Goal: Check status: Check status

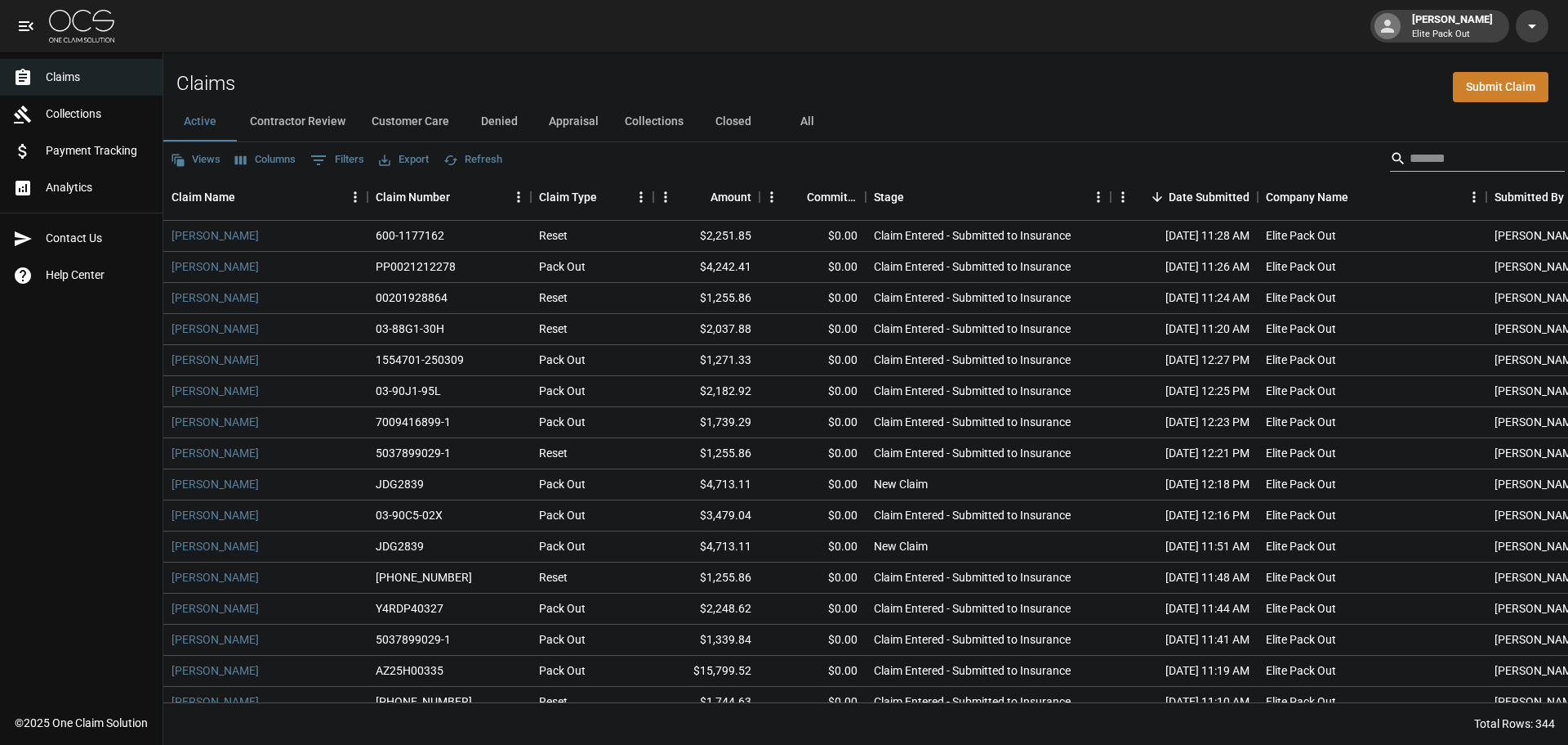
click at [1459, 149] on input "Search" at bounding box center [1475, 158] width 131 height 26
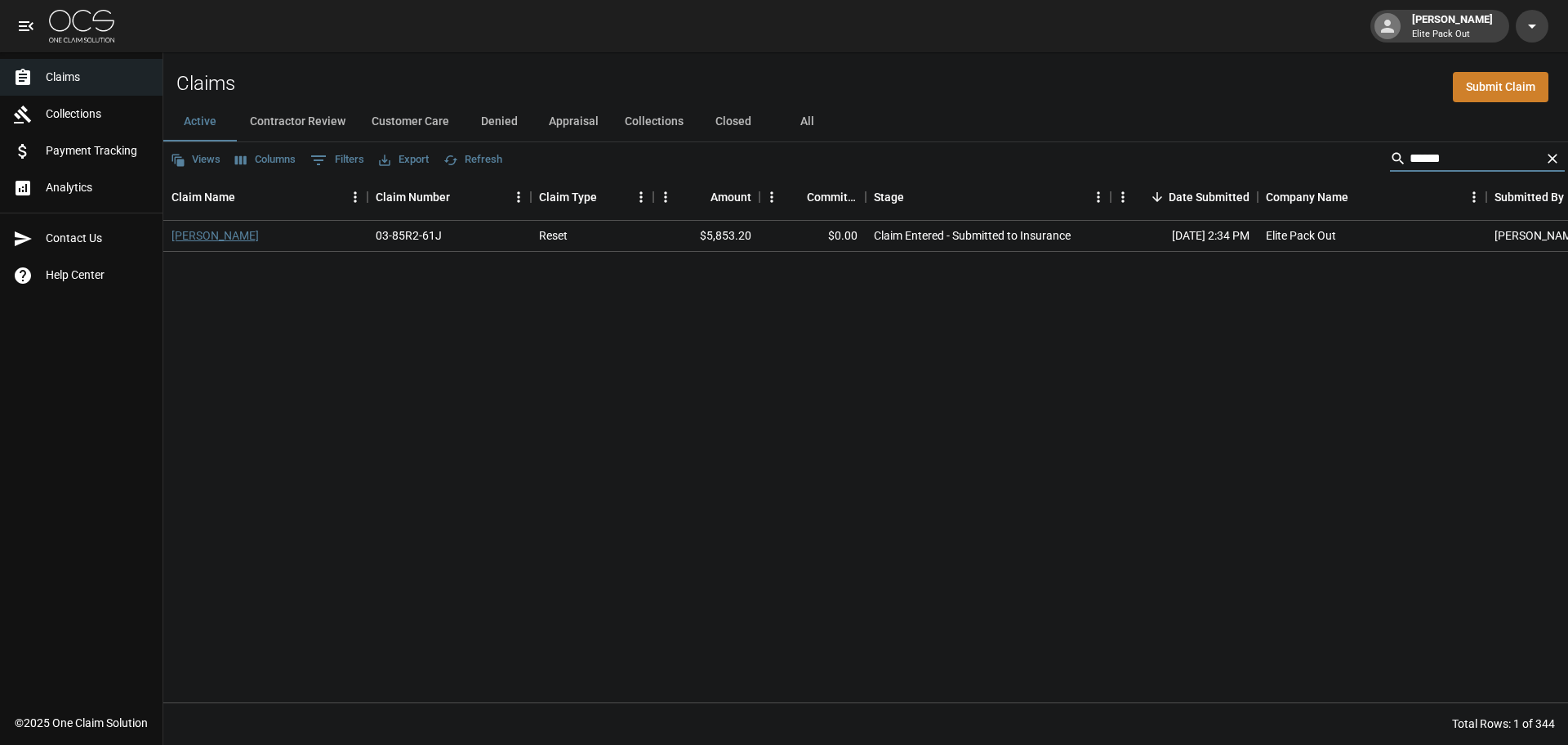
type input "*****"
click at [206, 229] on link "[PERSON_NAME]" at bounding box center [215, 235] width 88 height 17
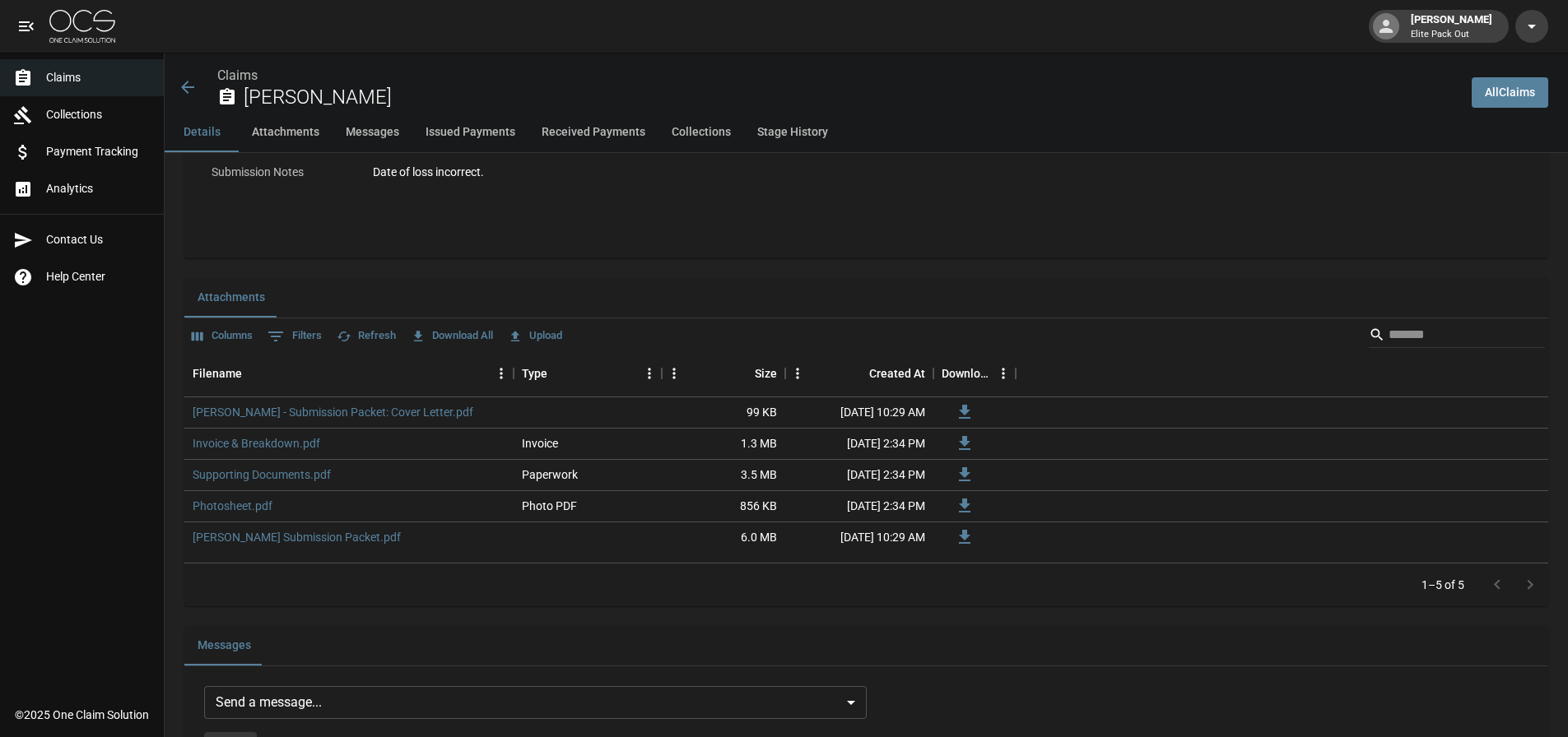
scroll to position [905, 0]
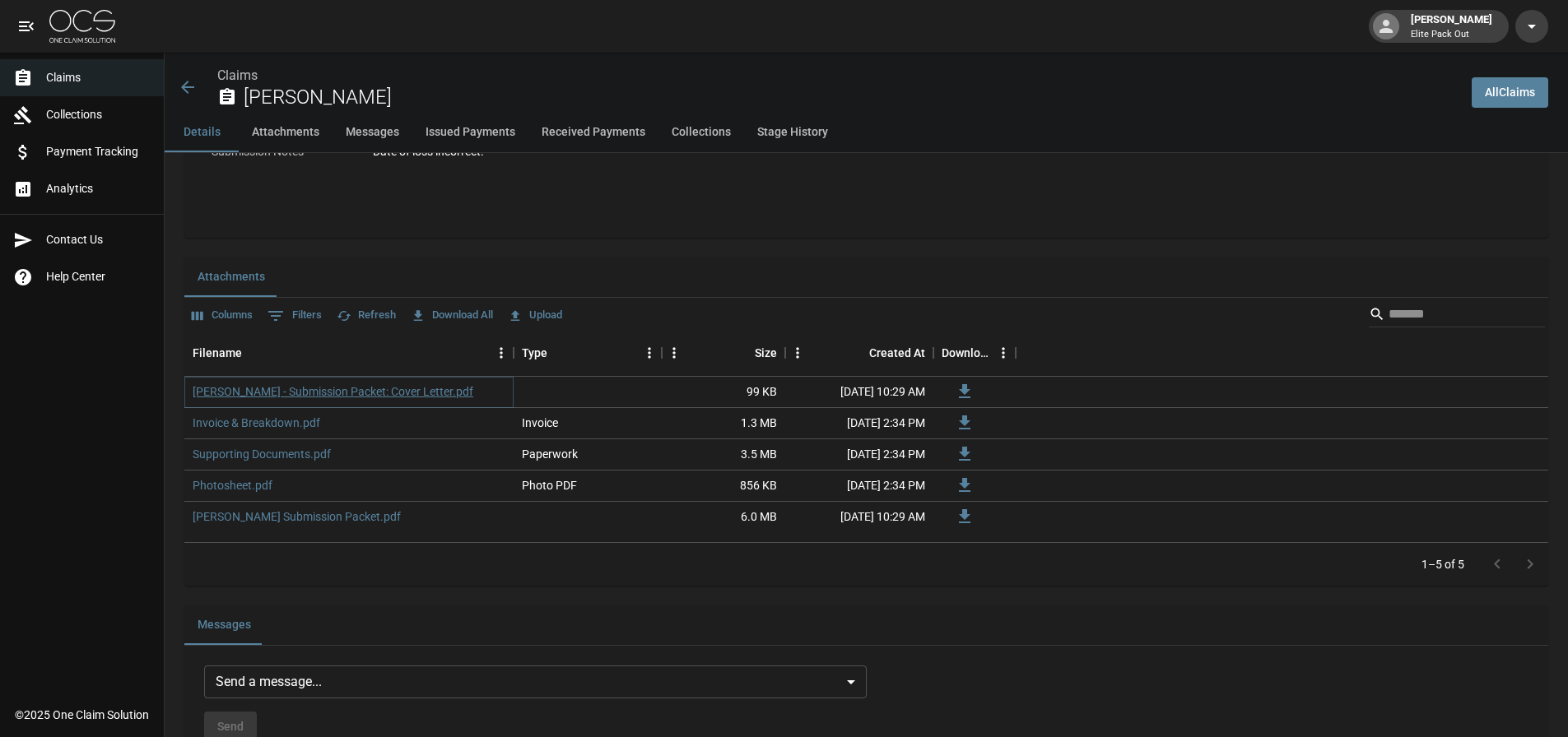
click at [379, 394] on link "[PERSON_NAME] - Submission Packet: Cover Letter.pdf" at bounding box center [333, 392] width 281 height 17
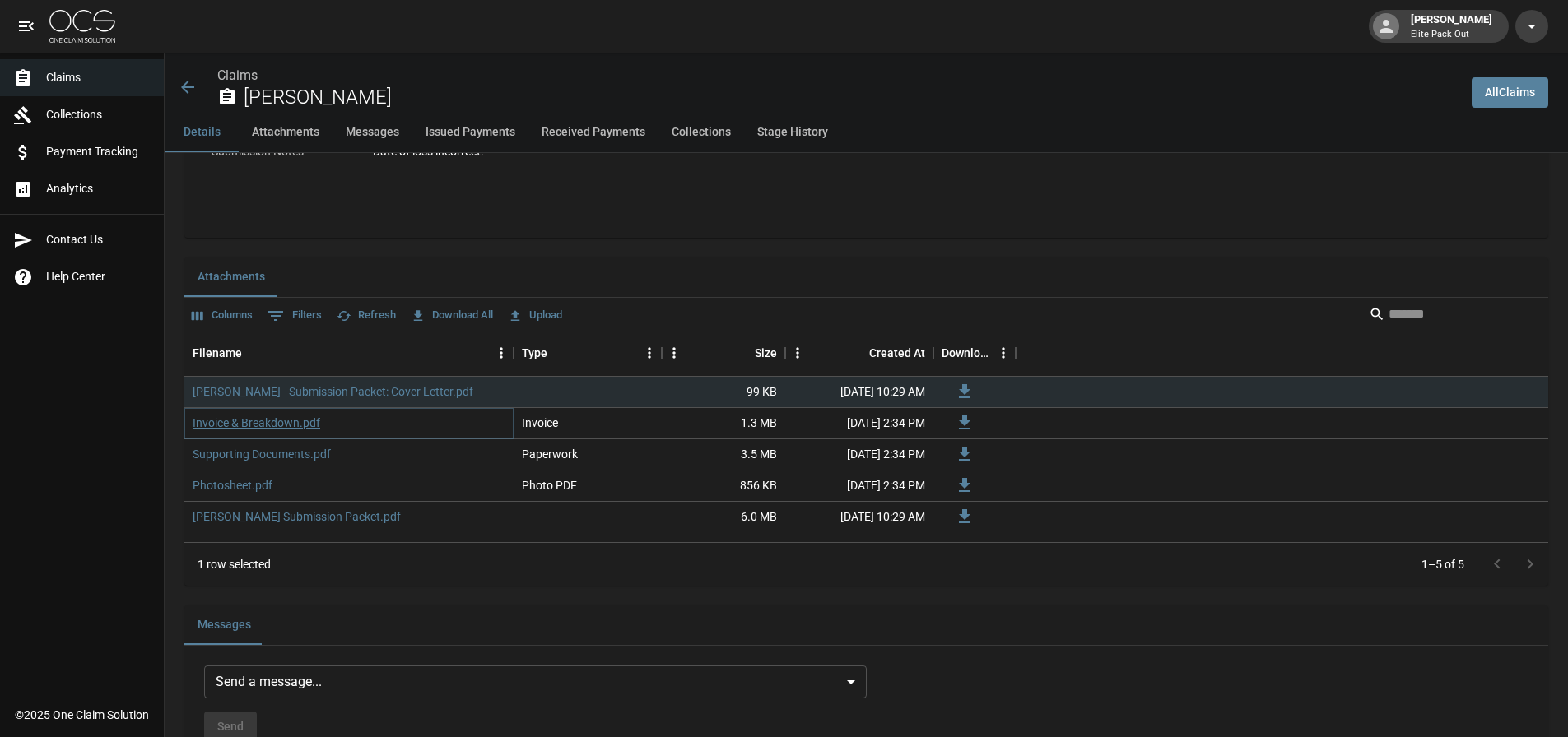
click at [293, 419] on link "Invoice & Breakdown.pdf" at bounding box center [256, 422] width 128 height 17
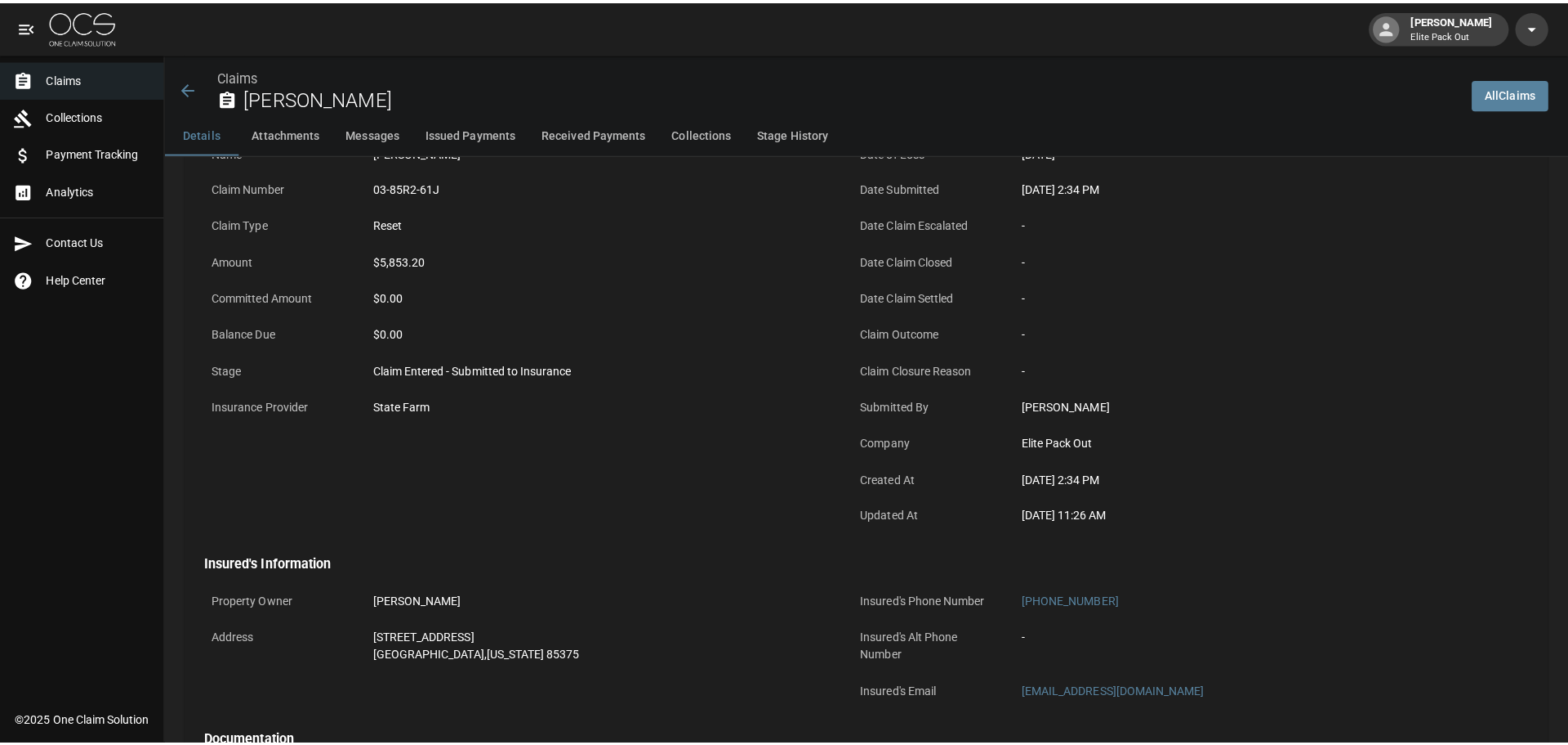
scroll to position [0, 0]
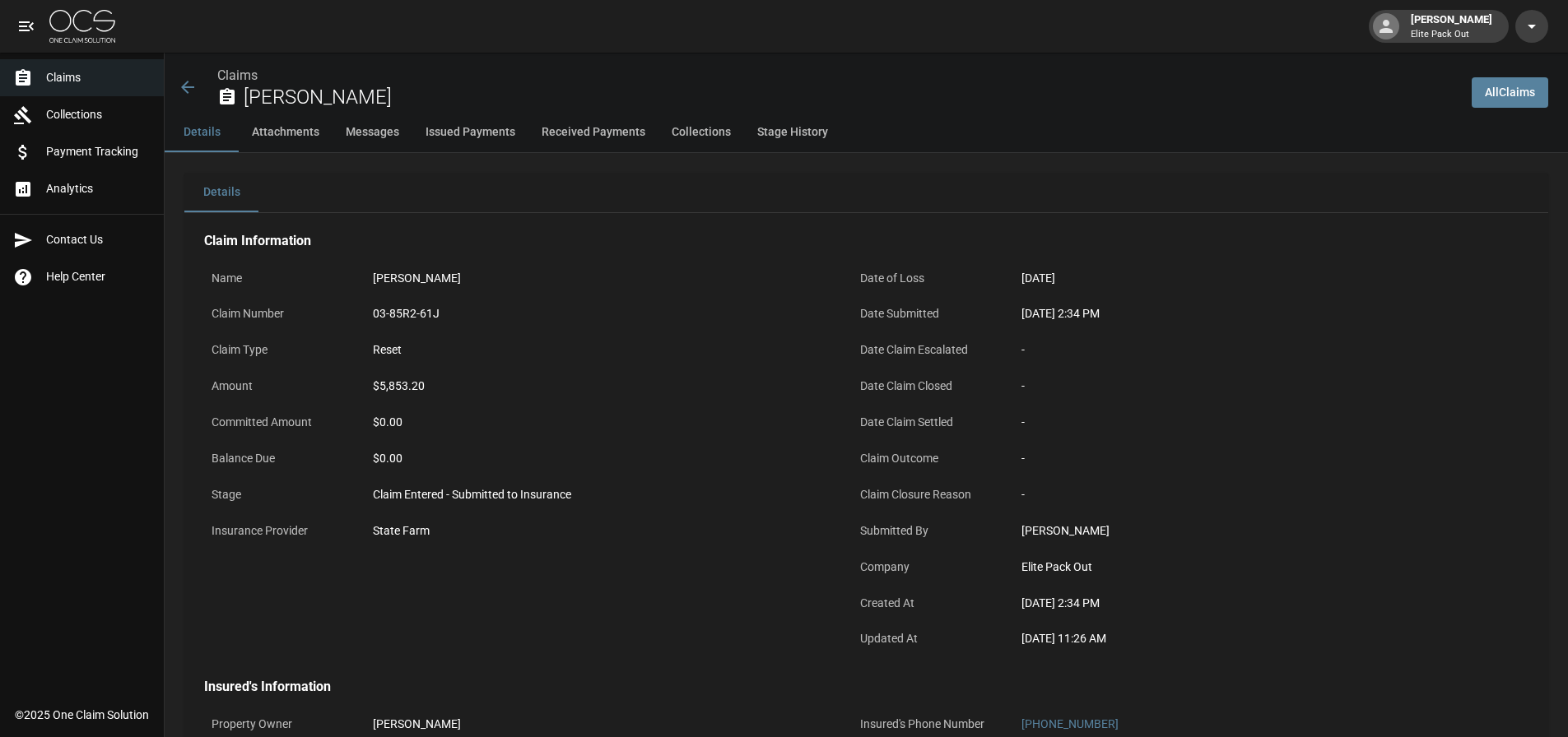
click at [186, 83] on icon at bounding box center [187, 86] width 13 height 13
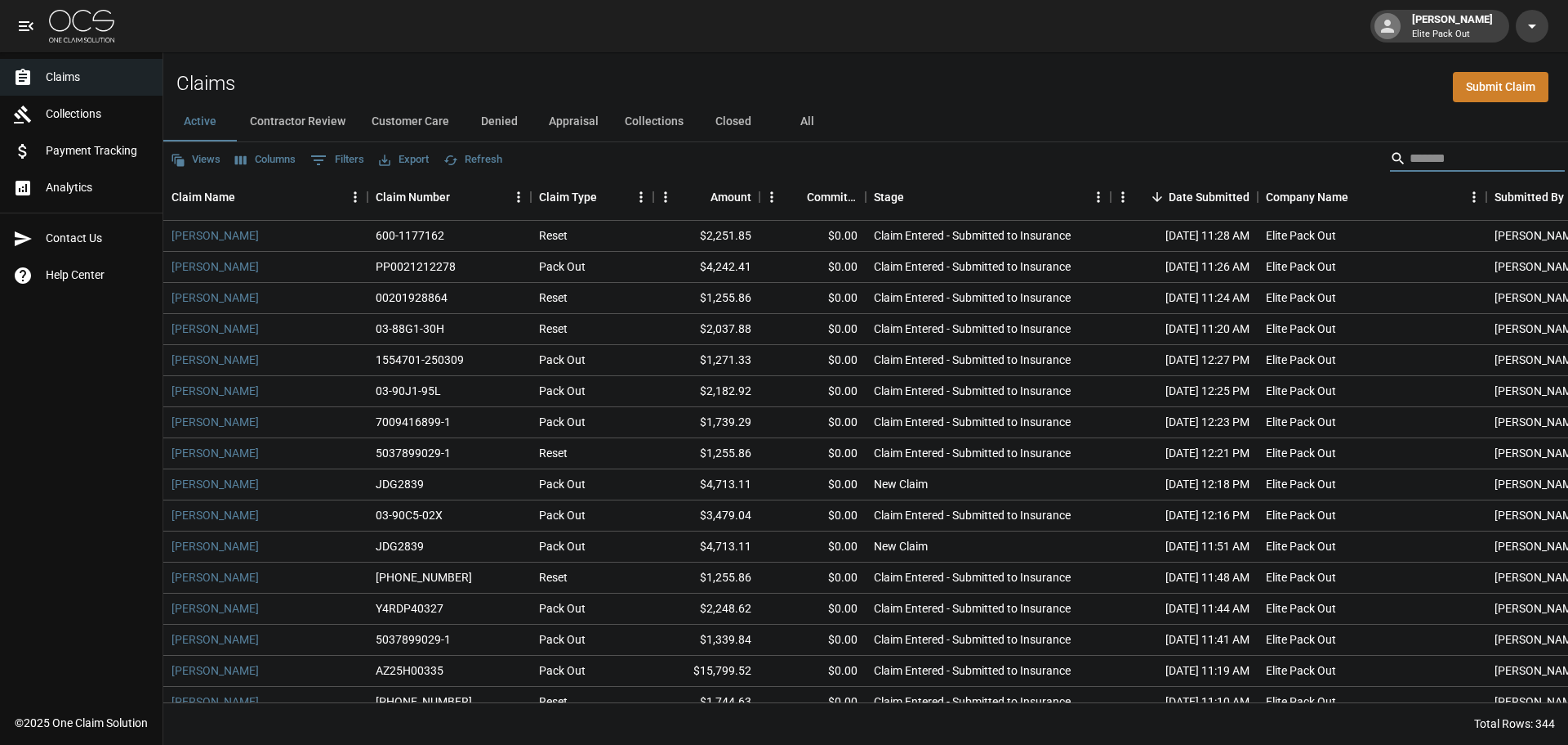
click at [1434, 164] on input "Search" at bounding box center [1475, 158] width 131 height 26
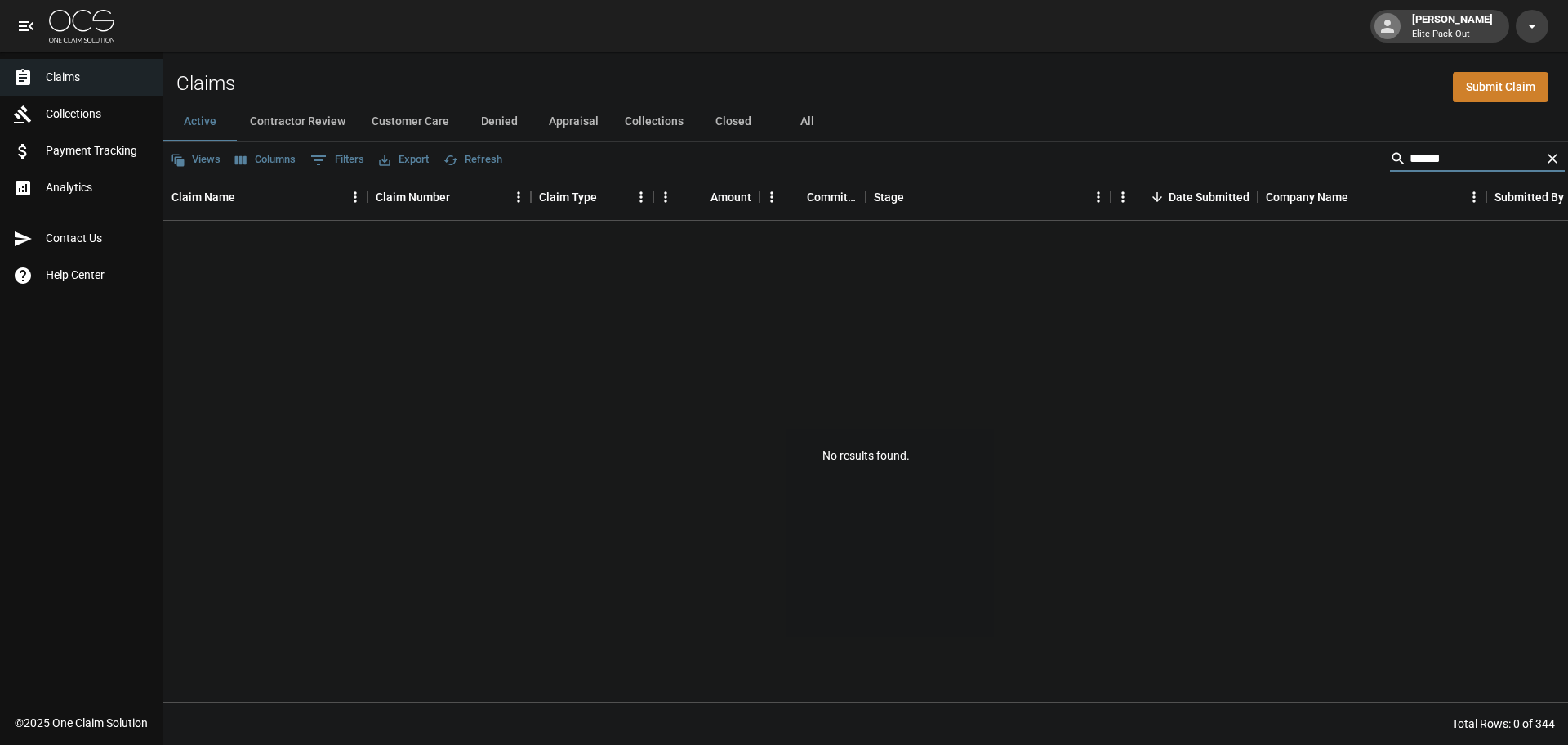
type input "******"
click at [798, 121] on button "All" at bounding box center [806, 122] width 73 height 39
drag, startPoint x: 1472, startPoint y: 159, endPoint x: 1195, endPoint y: 159, distance: 277.0
click at [1195, 159] on div "Views Columns 0 Filters Export Refresh ******" at bounding box center [866, 159] width 1405 height 33
type input "*"
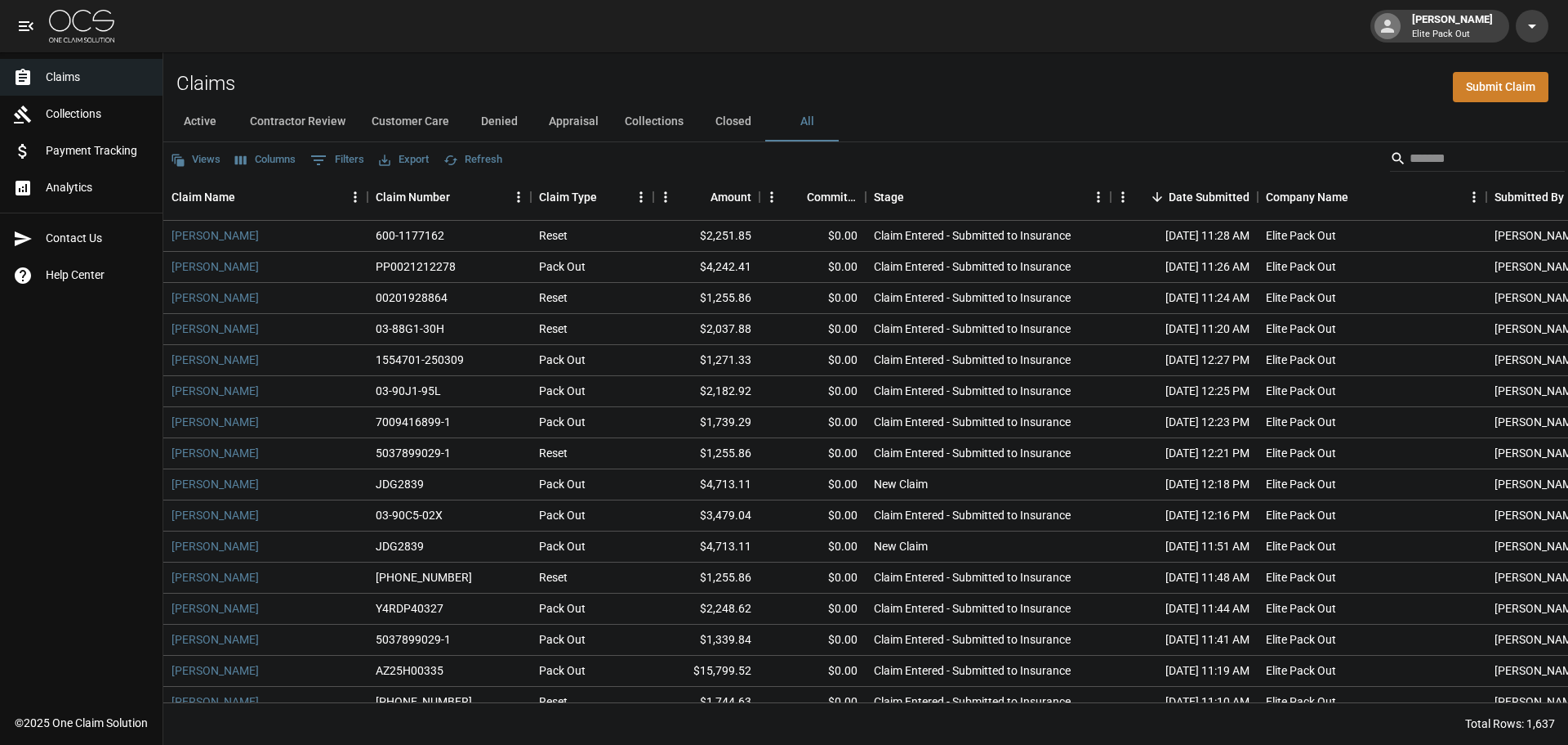
click at [957, 86] on div "Claims Submit Claim" at bounding box center [866, 77] width 1405 height 50
click at [932, 50] on div "[PERSON_NAME] Elite Pack Out" at bounding box center [784, 26] width 1568 height 53
